Goal: Check status

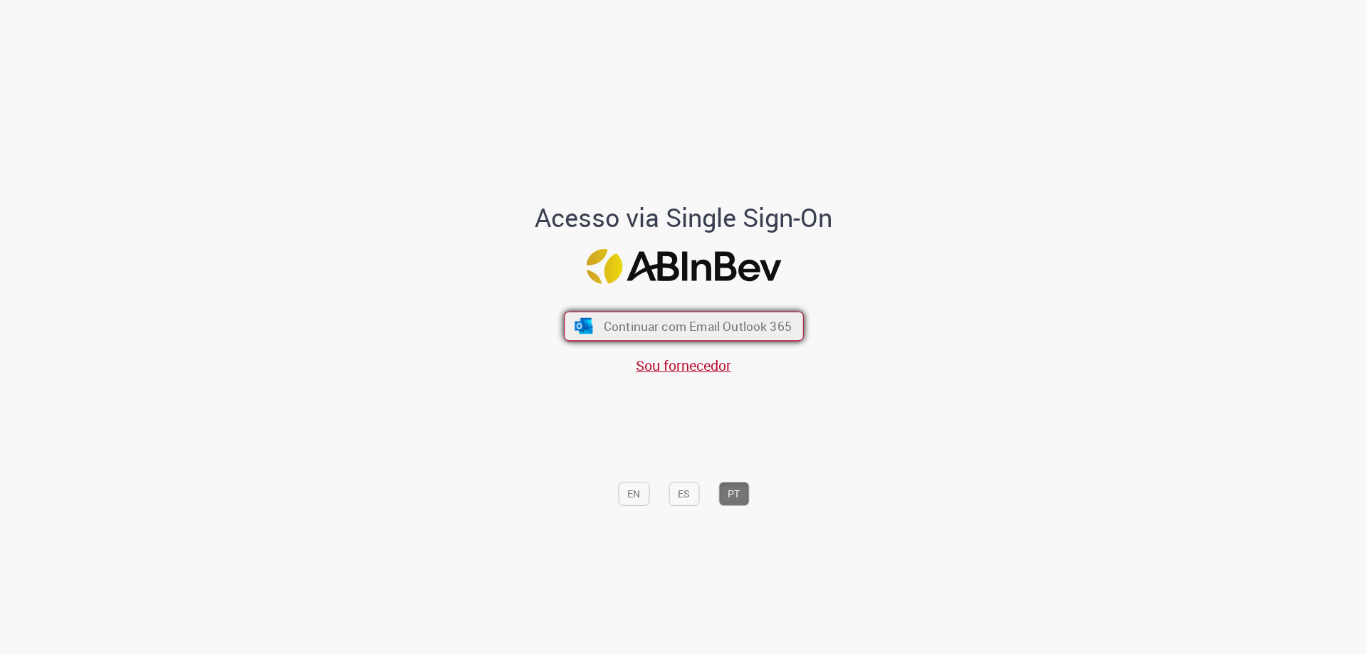
click at [696, 327] on span "Continuar com Email Outlook 365" at bounding box center [697, 326] width 188 height 16
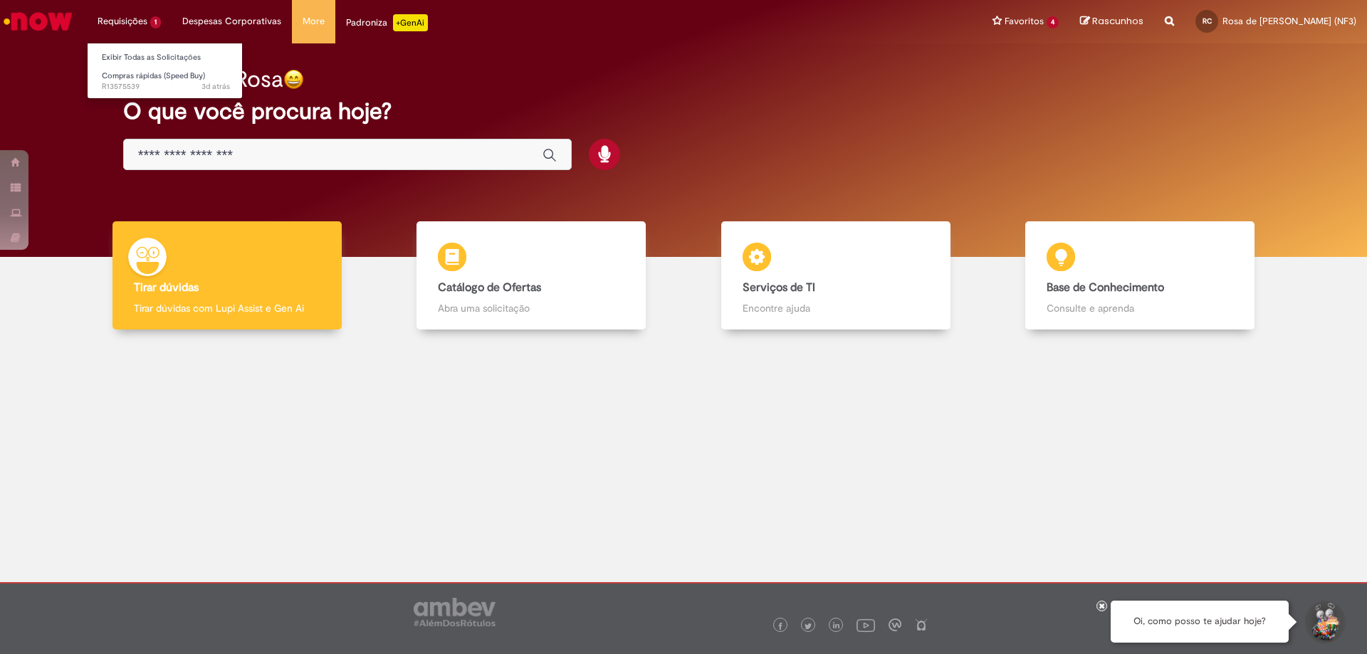
click at [102, 24] on li "Requisições 1 Exibir Todas as Solicitações Compras rápidas (Speed Buy) 3d atrás…" at bounding box center [129, 21] width 85 height 43
click at [115, 69] on link "Compras rápidas (Speed Buy) 3d atrás 3 dias atrás R13575539" at bounding box center [166, 81] width 157 height 26
click at [132, 87] on span "3d atrás 3 dias atrás R13575539" at bounding box center [166, 86] width 128 height 11
click at [145, 78] on span "Compras rápidas (Speed Buy)" at bounding box center [153, 76] width 103 height 11
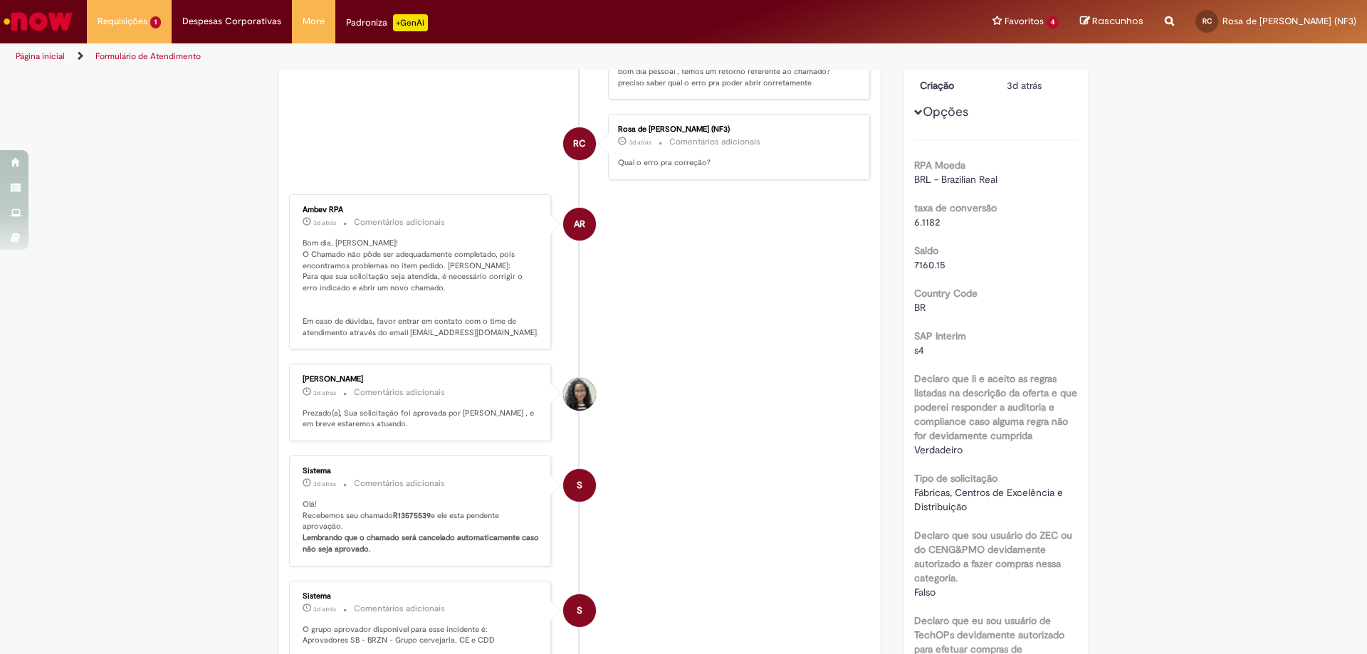
scroll to position [296, 0]
